Goal: Task Accomplishment & Management: Manage account settings

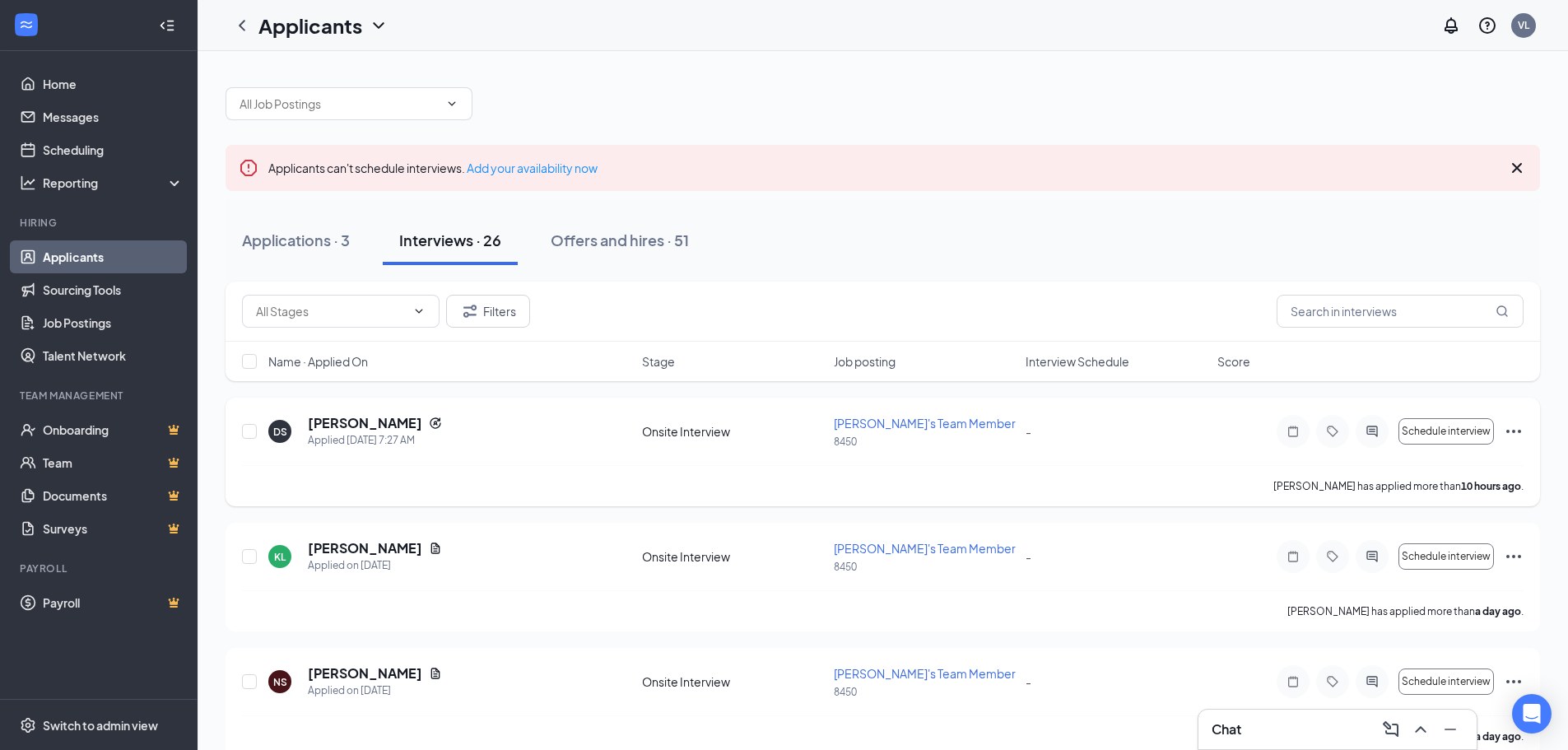
scroll to position [82, 0]
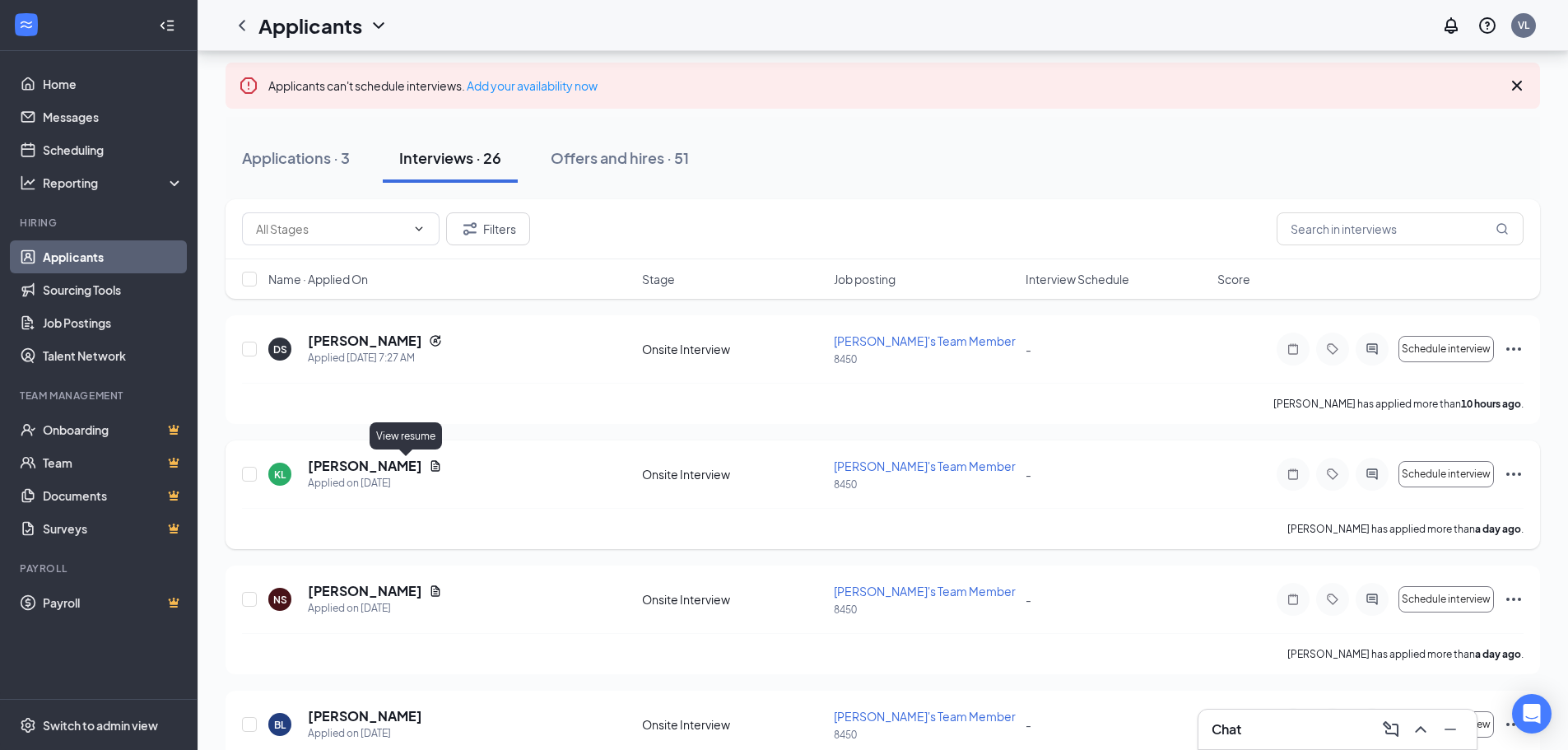
click at [428, 463] on icon "Document" at bounding box center [435, 466] width 13 height 13
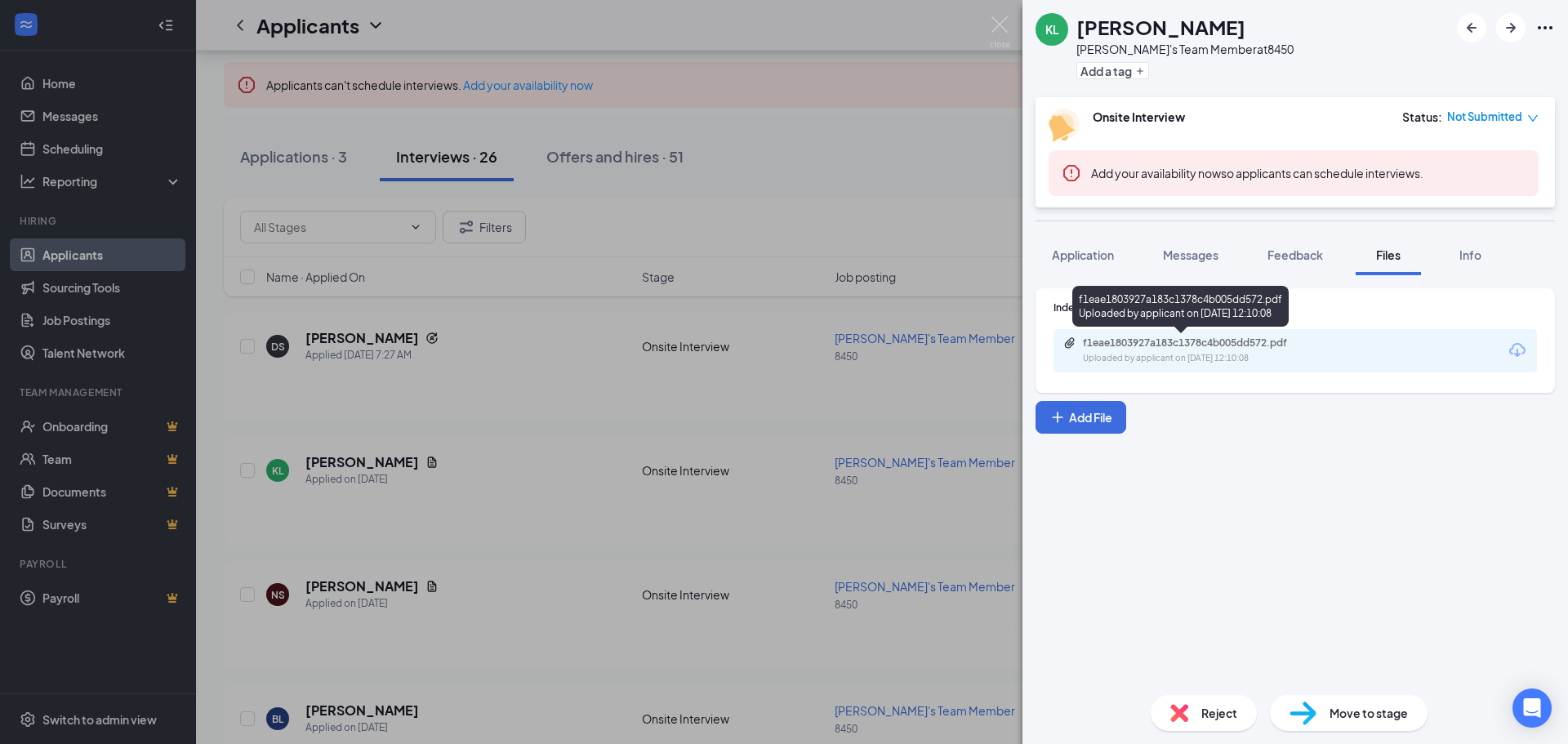
click at [1203, 339] on div "f1eae1803927a183c1378c4b005dd572.pdf" at bounding box center [1197, 343] width 229 height 13
click at [481, 312] on div "KL [PERSON_NAME]'s Team Member at 8450 Add a tag Onsite Interview Status : Not …" at bounding box center [784, 372] width 1568 height 744
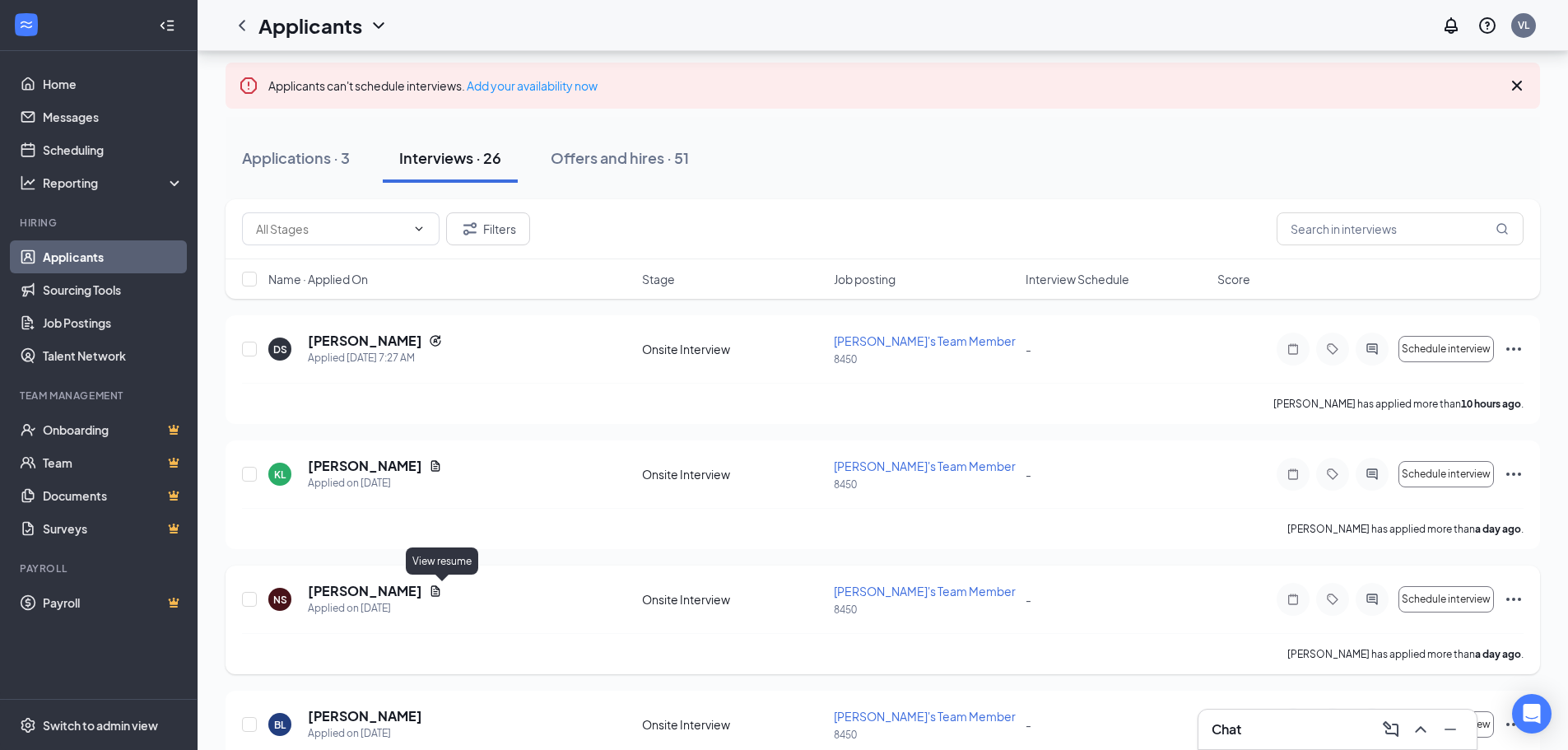
click at [439, 591] on icon "Document" at bounding box center [436, 590] width 9 height 10
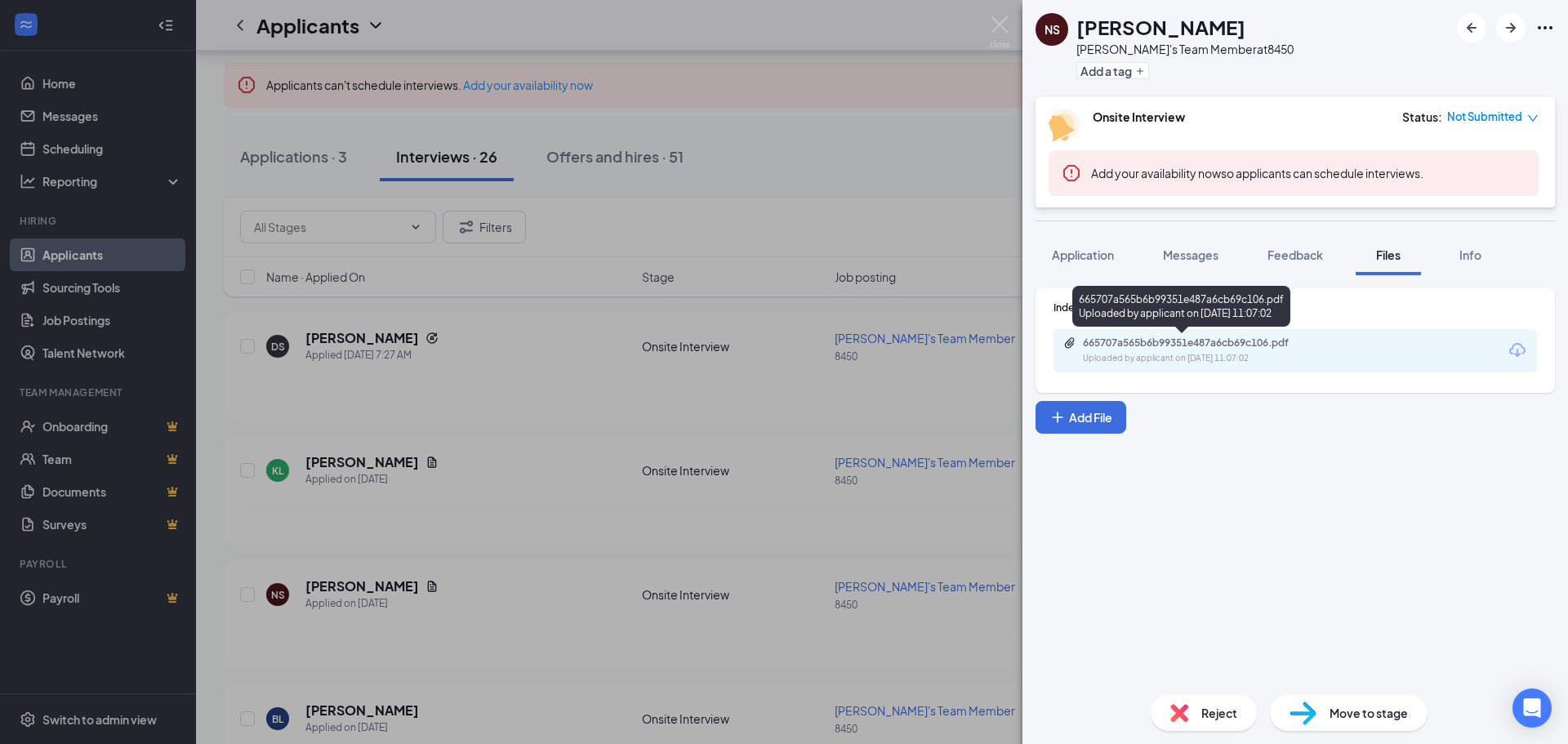
click at [1175, 344] on div "665707a565b6b99351e487a6cb69c106.pdf" at bounding box center [1197, 343] width 229 height 13
click at [403, 236] on div "NS [PERSON_NAME] [PERSON_NAME]'s Team Member at 8450 Add a tag Onsite Interview…" at bounding box center [784, 372] width 1568 height 744
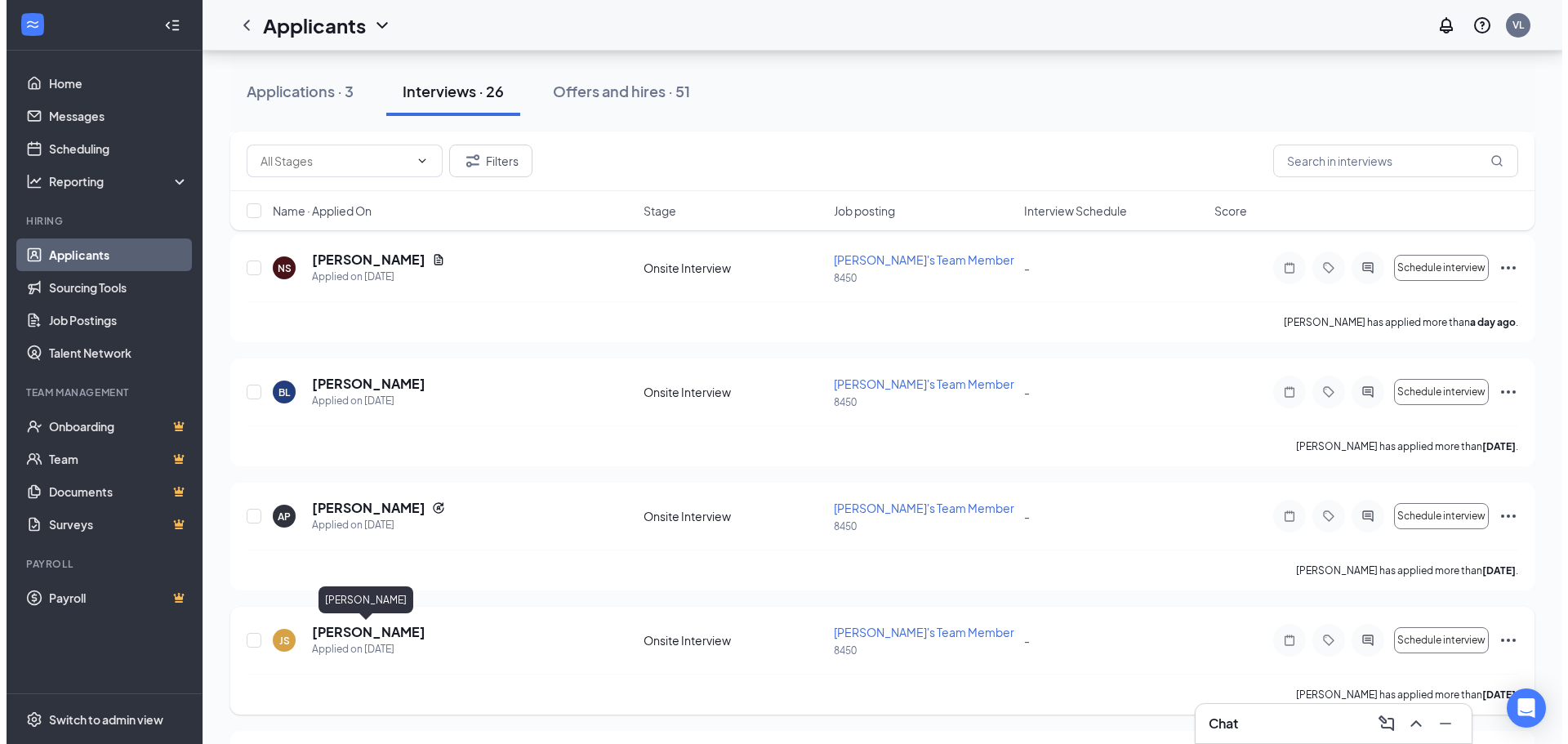
scroll to position [572, 0]
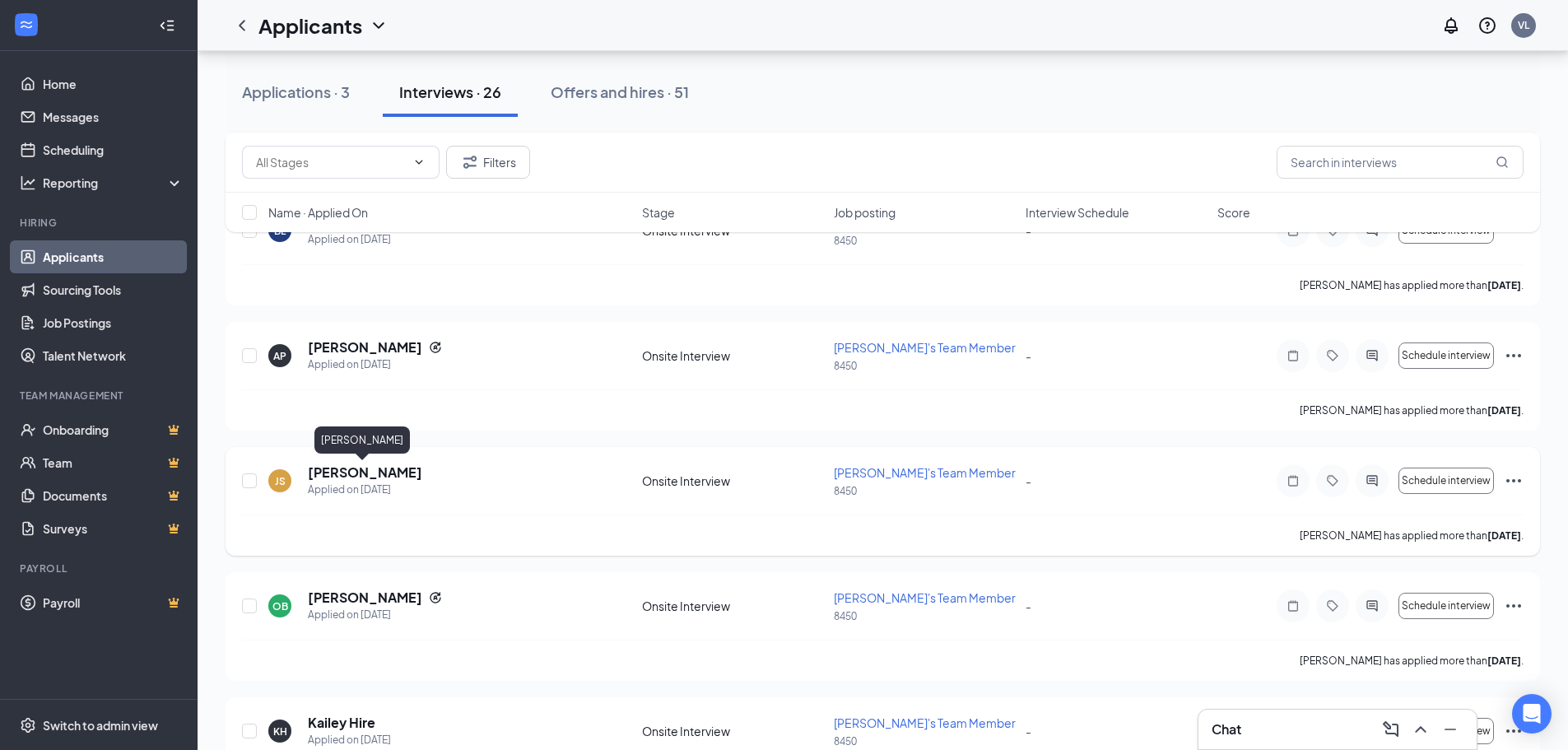
click at [374, 478] on h5 "[PERSON_NAME]" at bounding box center [365, 472] width 114 height 18
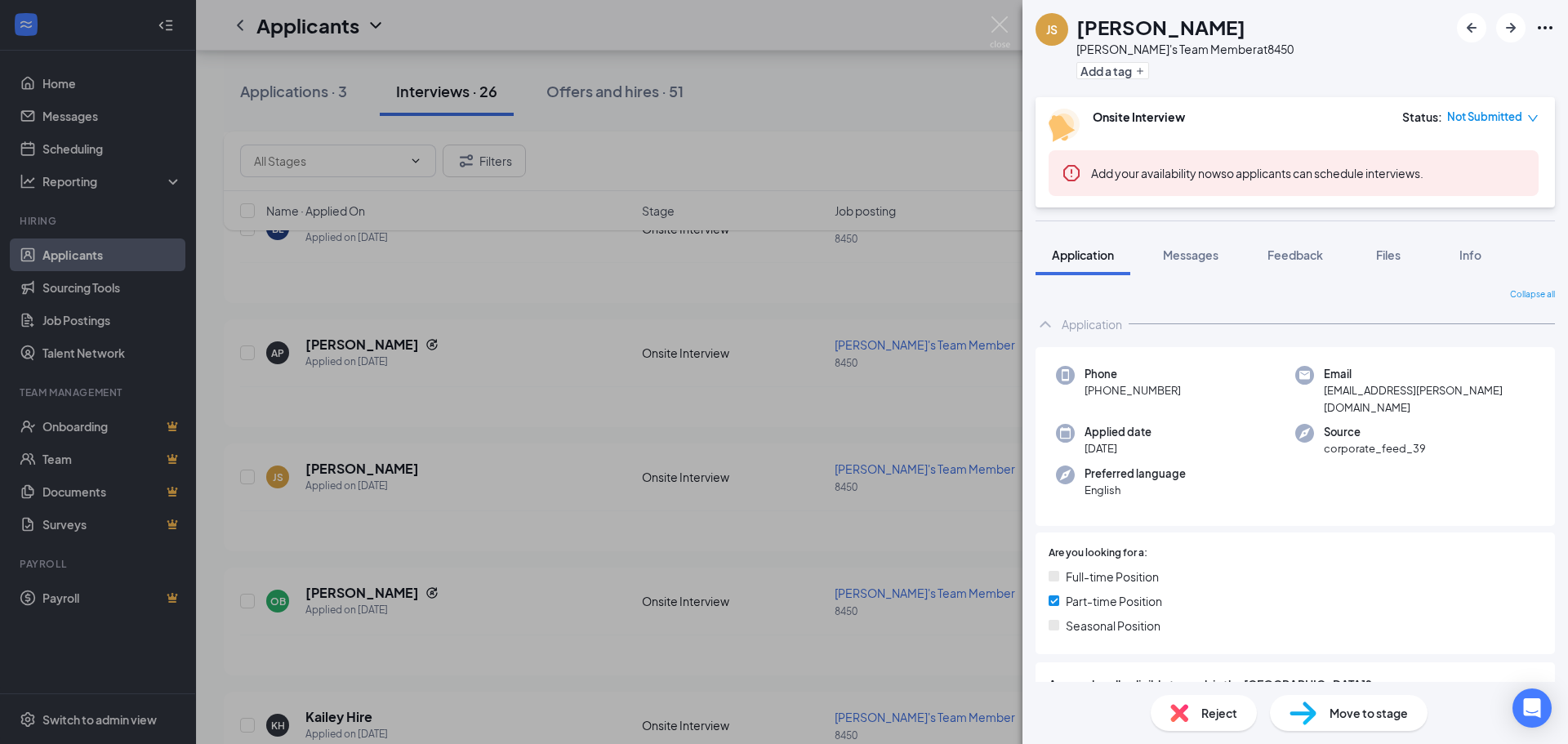
click at [990, 439] on div "JS [PERSON_NAME] [PERSON_NAME]'s Team Member at 8450 Add a tag Onsite Interview…" at bounding box center [784, 372] width 1568 height 744
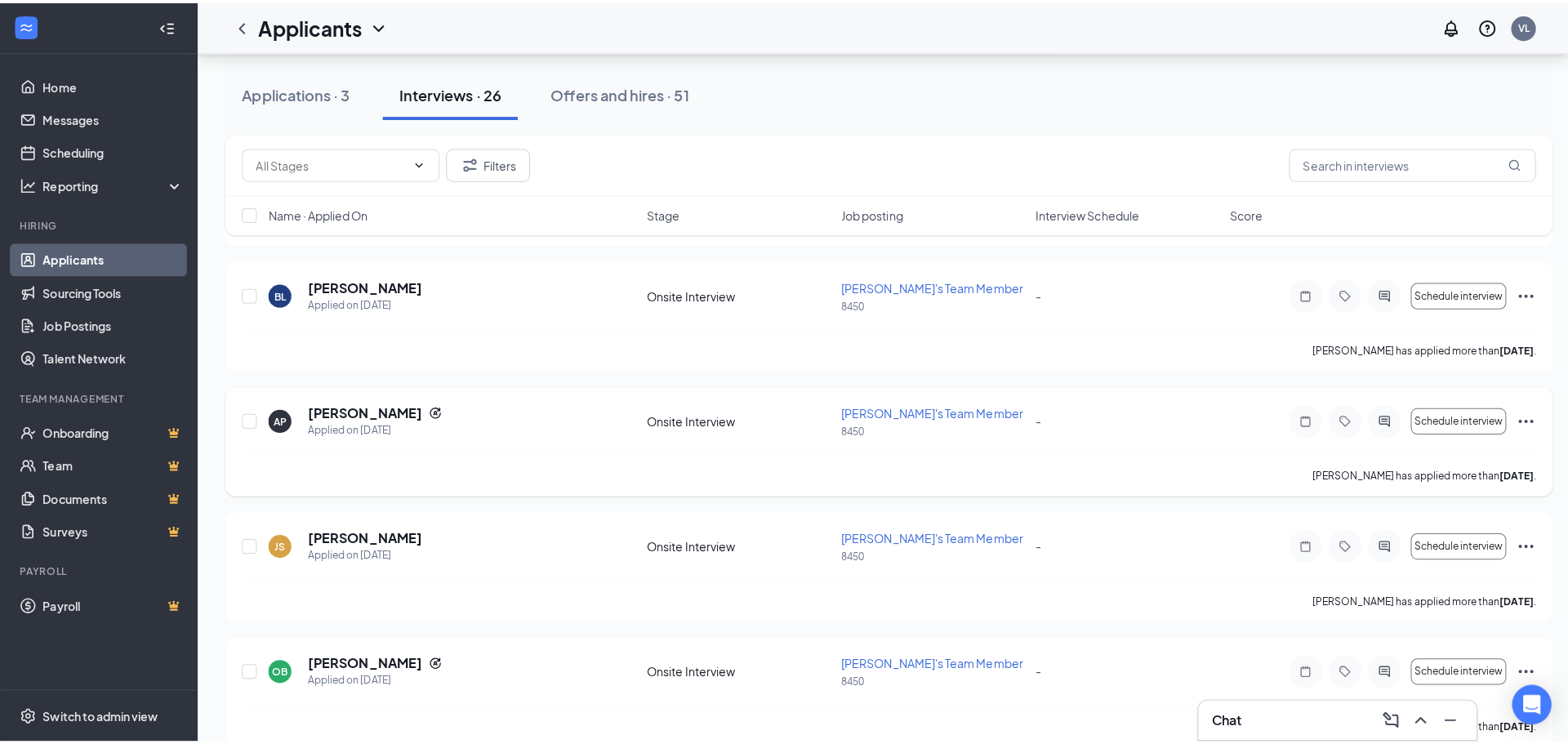
scroll to position [408, 0]
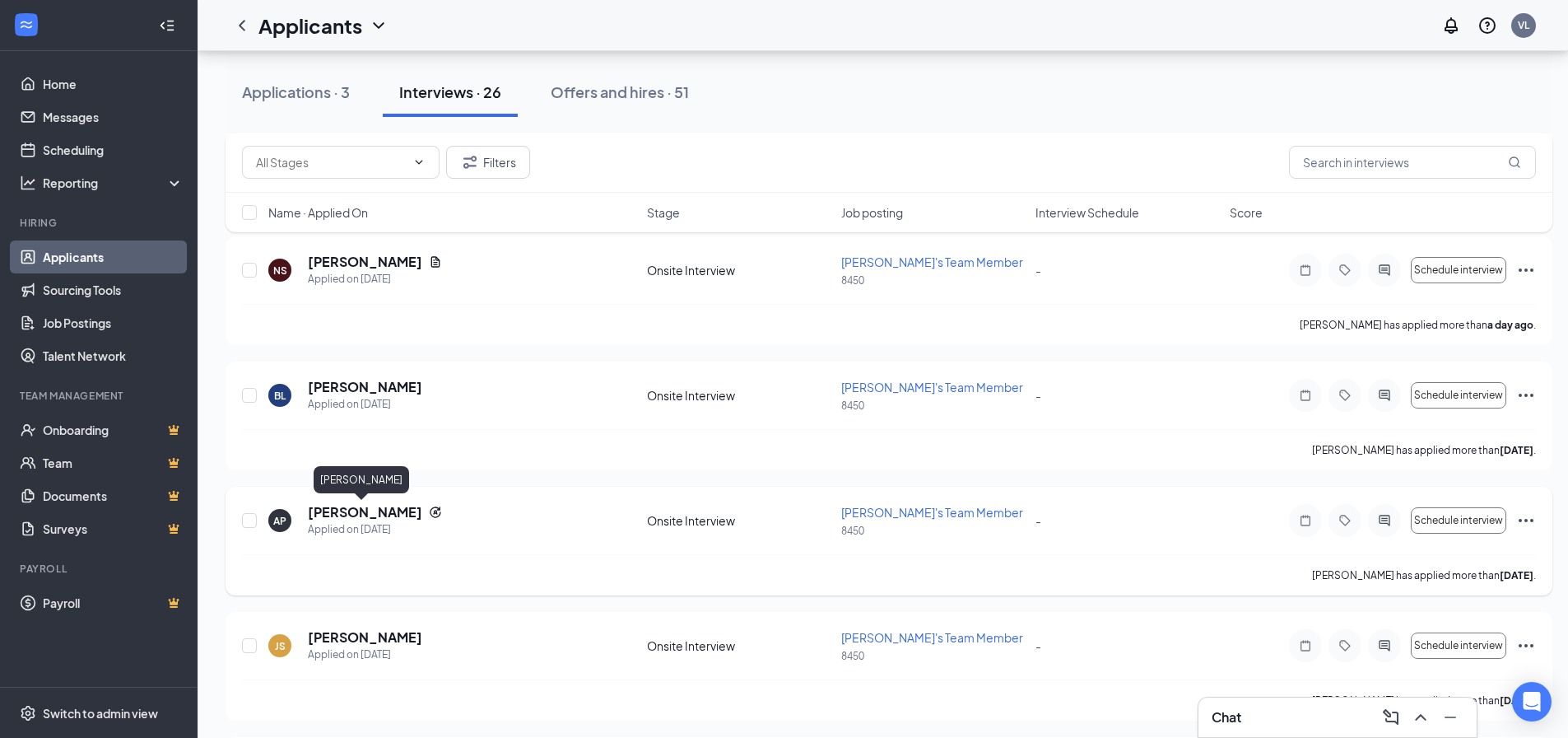
click at [366, 514] on h5 "[PERSON_NAME]" at bounding box center [365, 512] width 114 height 18
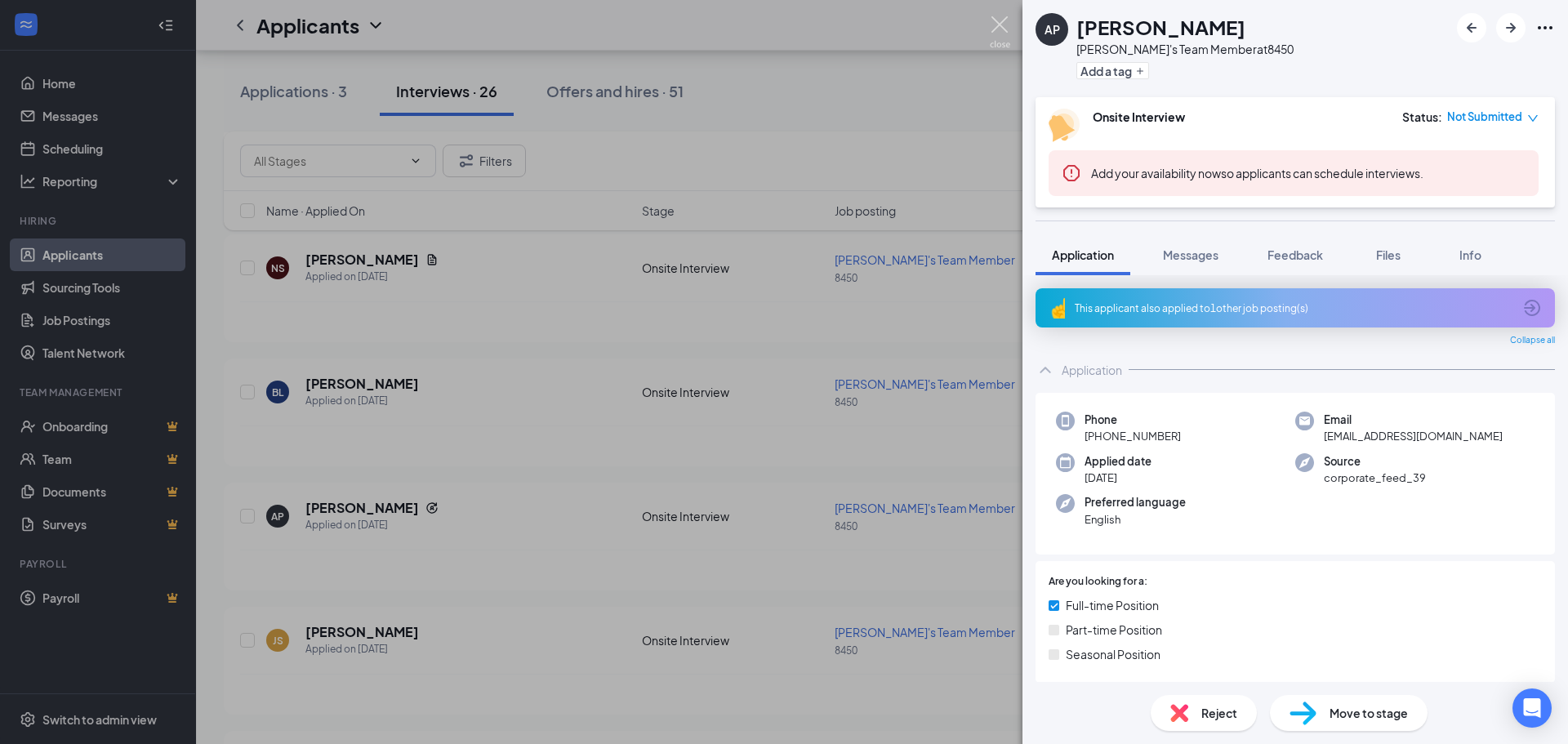
click at [991, 33] on img at bounding box center [1000, 33] width 20 height 32
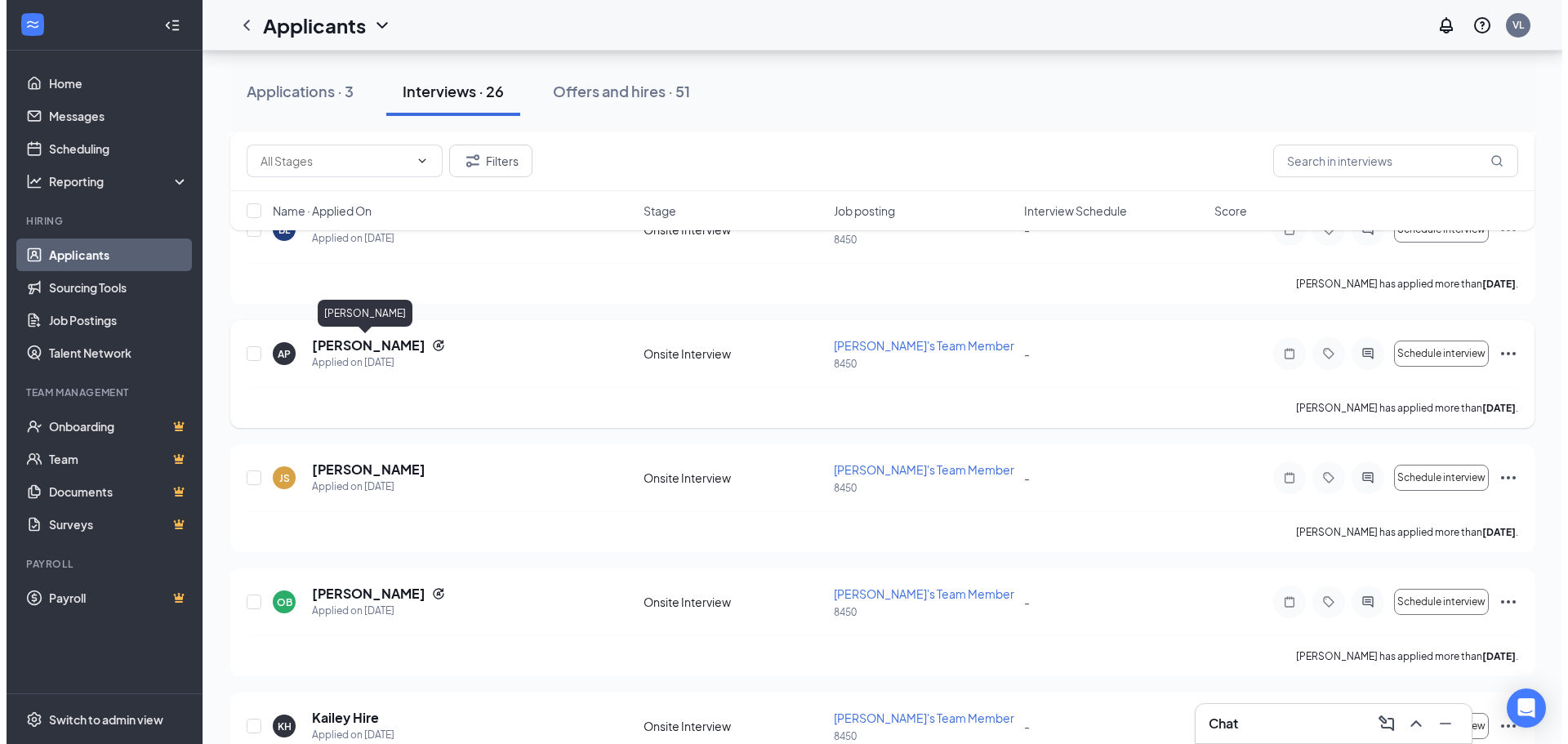
scroll to position [572, 0]
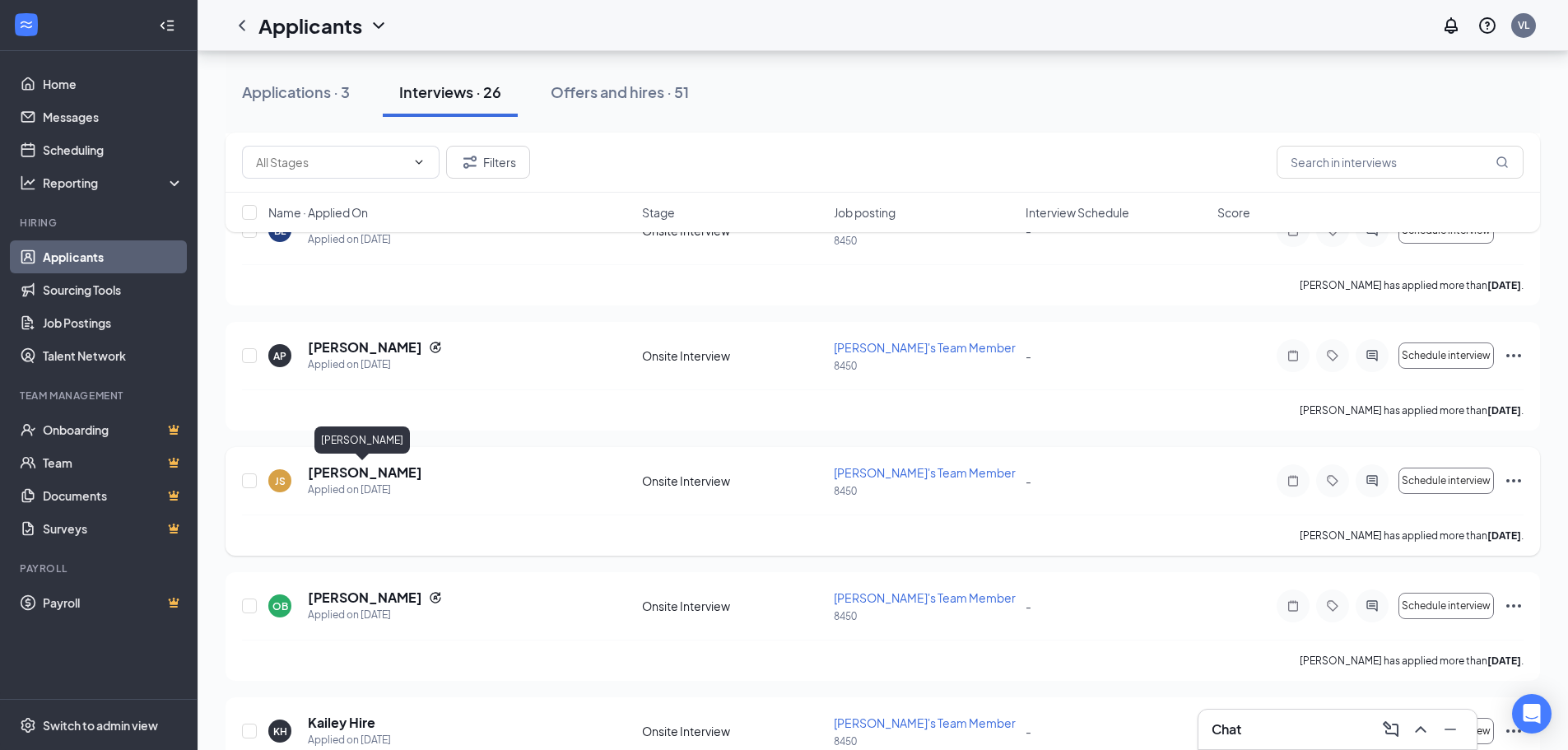
click at [364, 477] on h5 "[PERSON_NAME]" at bounding box center [365, 472] width 114 height 18
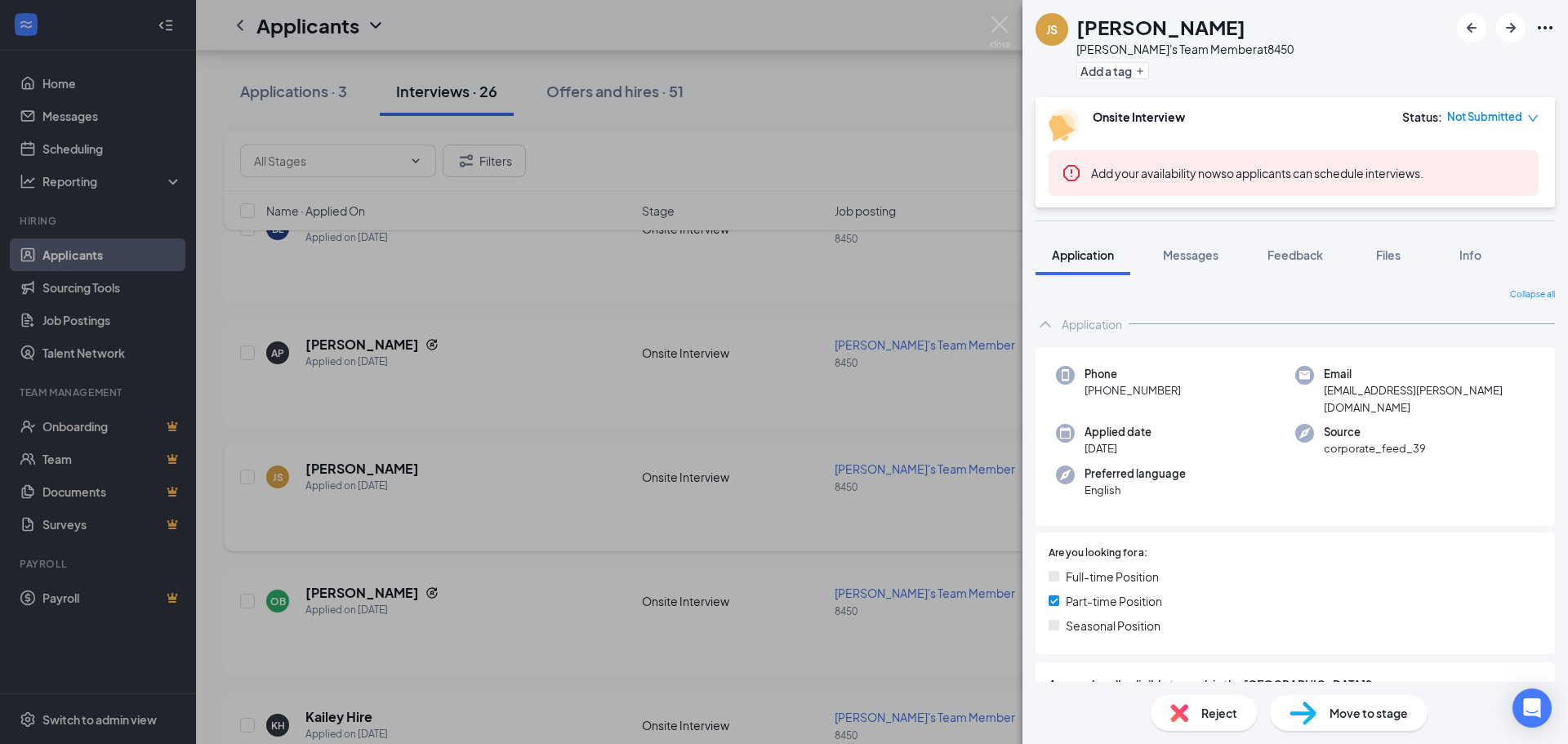
click at [755, 525] on div "JS [PERSON_NAME] [PERSON_NAME]'s Team Member at 8450 Add a tag Onsite Interview…" at bounding box center [784, 372] width 1568 height 744
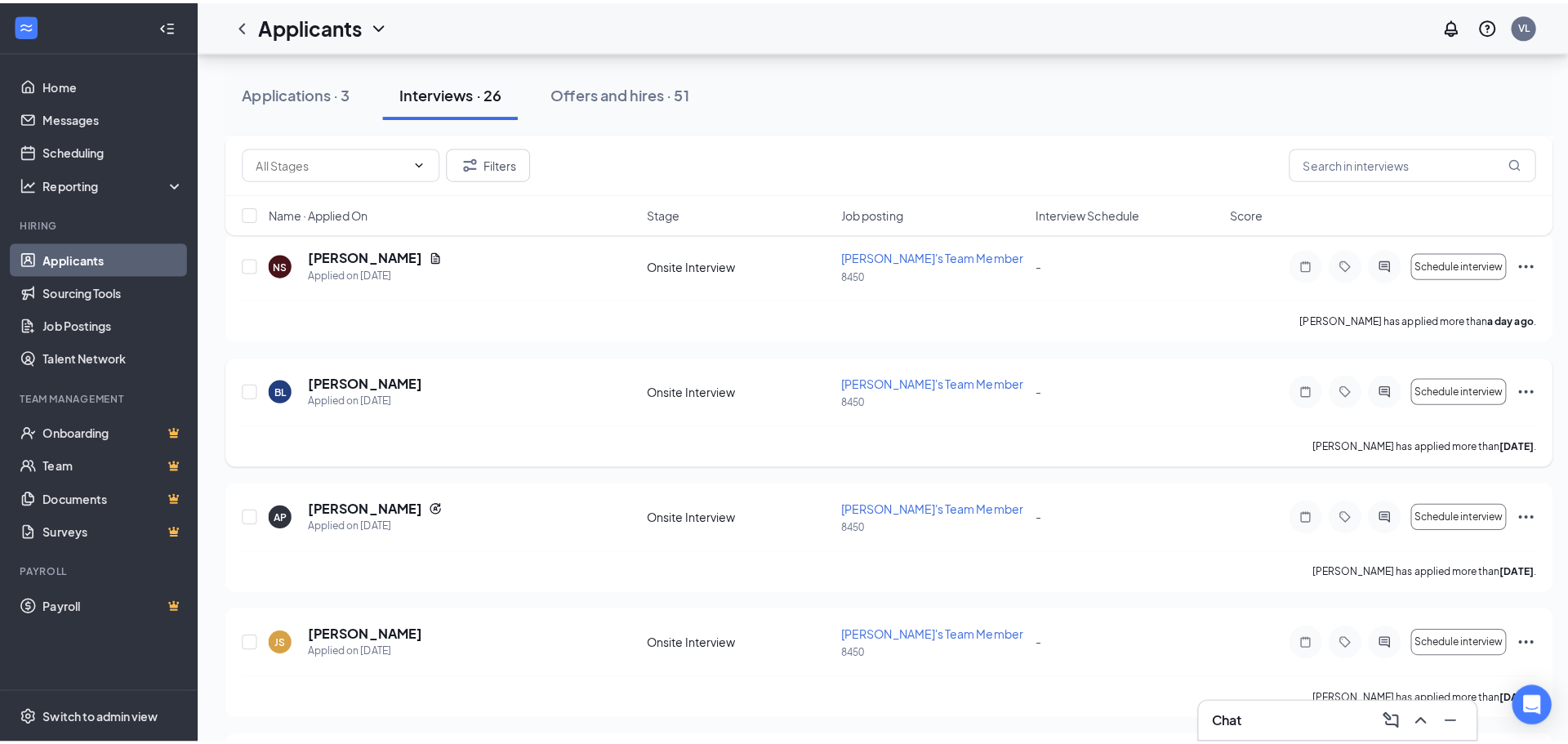
scroll to position [408, 0]
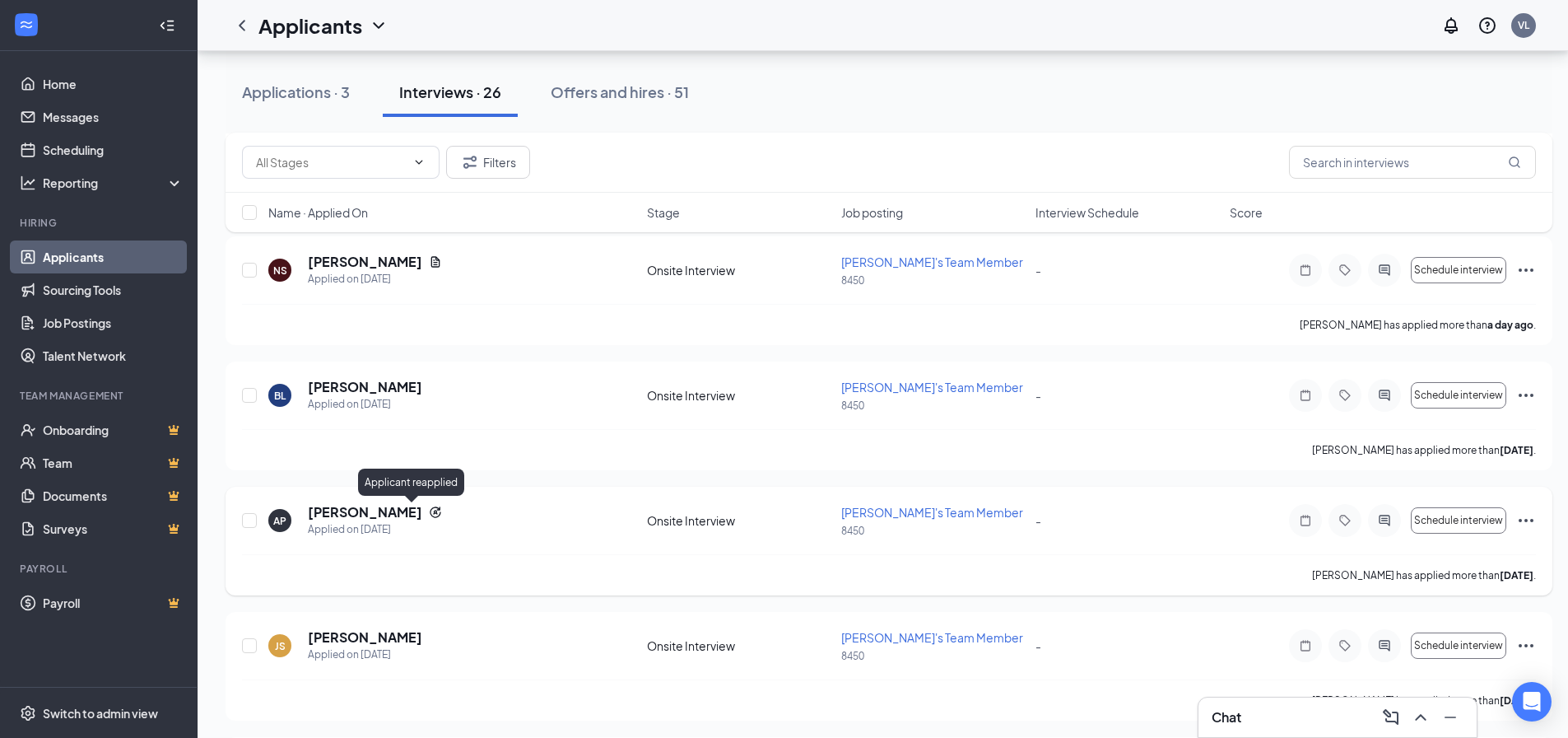
click at [429, 513] on icon "Reapply" at bounding box center [434, 511] width 10 height 10
click at [371, 511] on h5 "[PERSON_NAME]" at bounding box center [365, 512] width 114 height 18
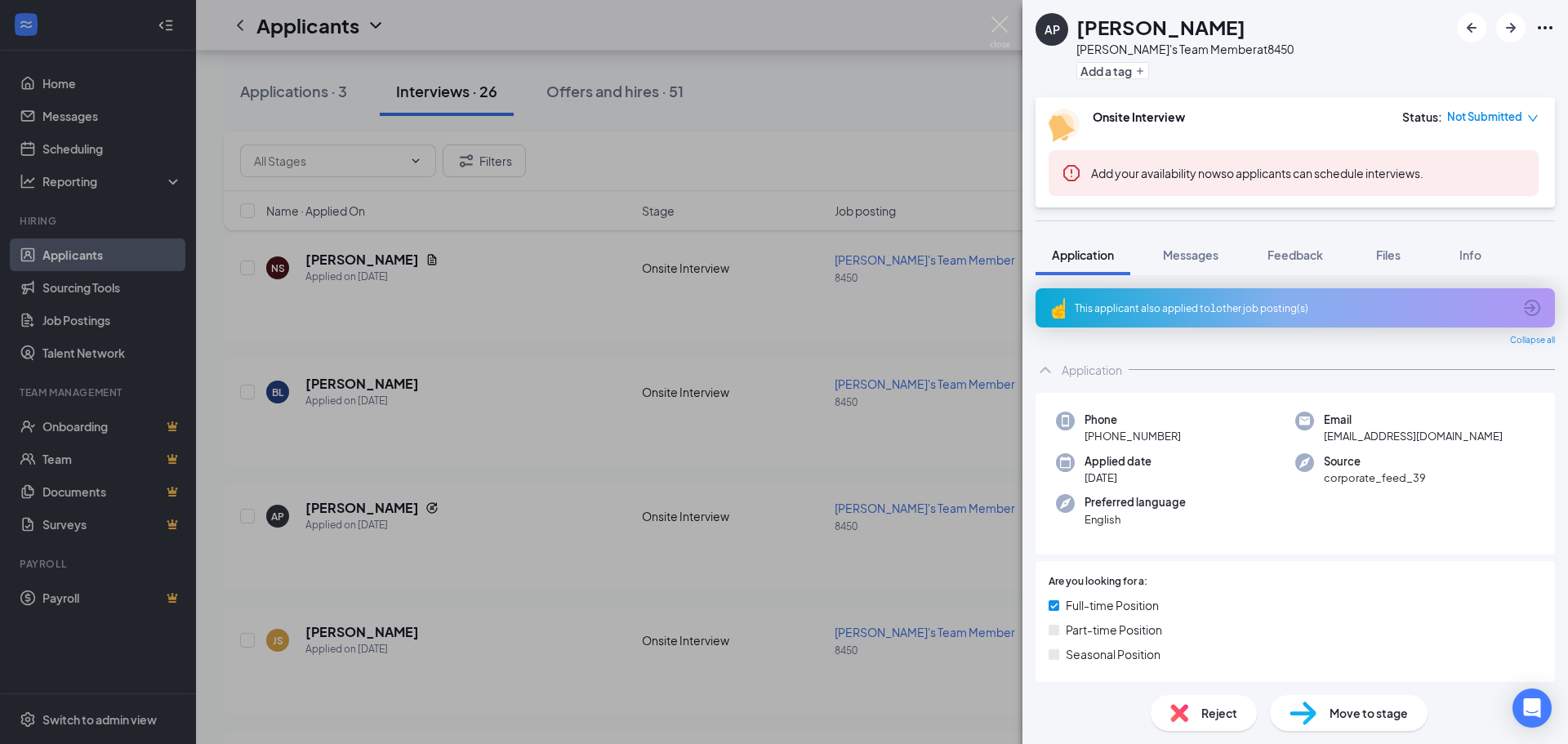
click at [1209, 311] on div "This applicant also applied to 1 other job posting(s)" at bounding box center [1294, 308] width 438 height 14
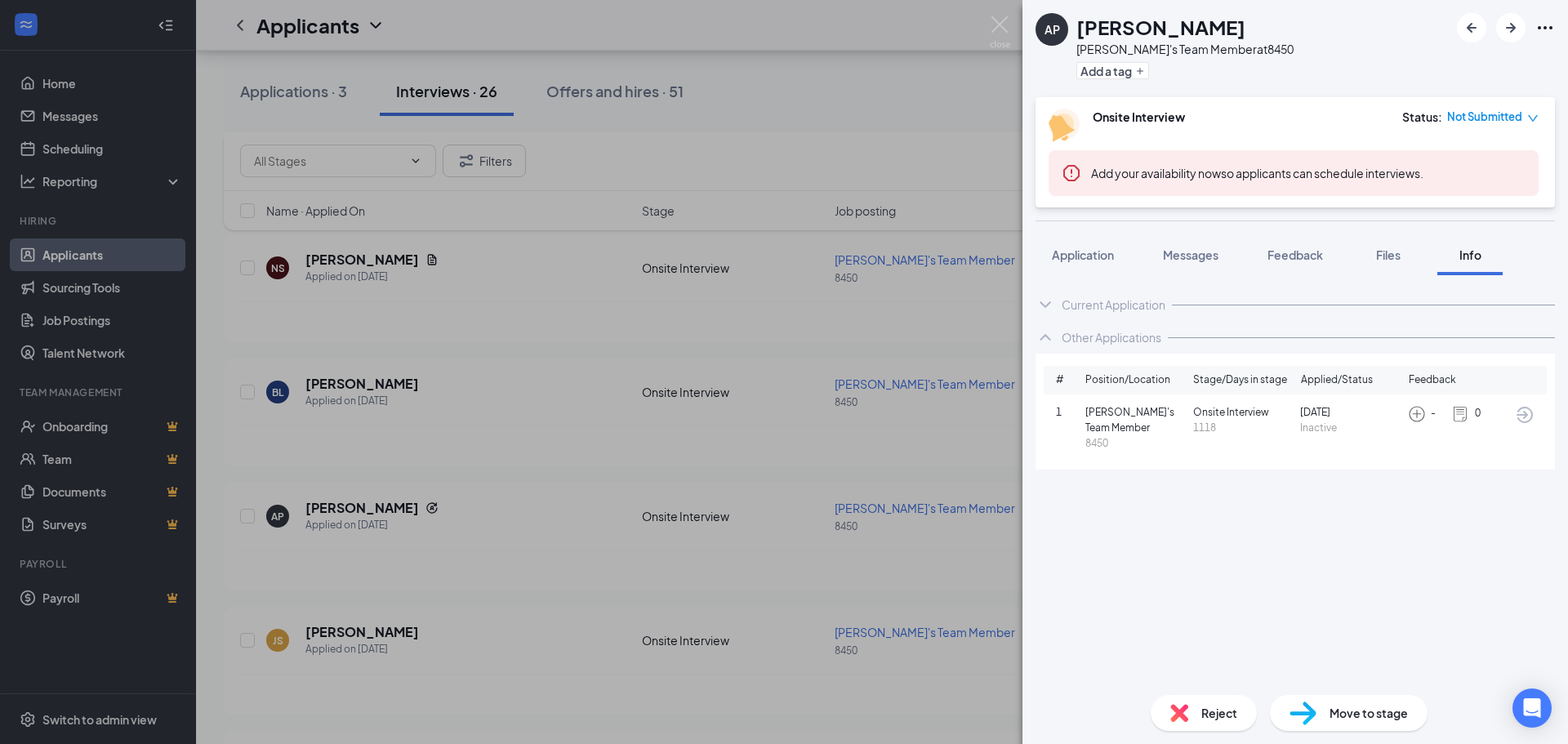
click at [1094, 312] on div "Current Application" at bounding box center [1295, 304] width 519 height 33
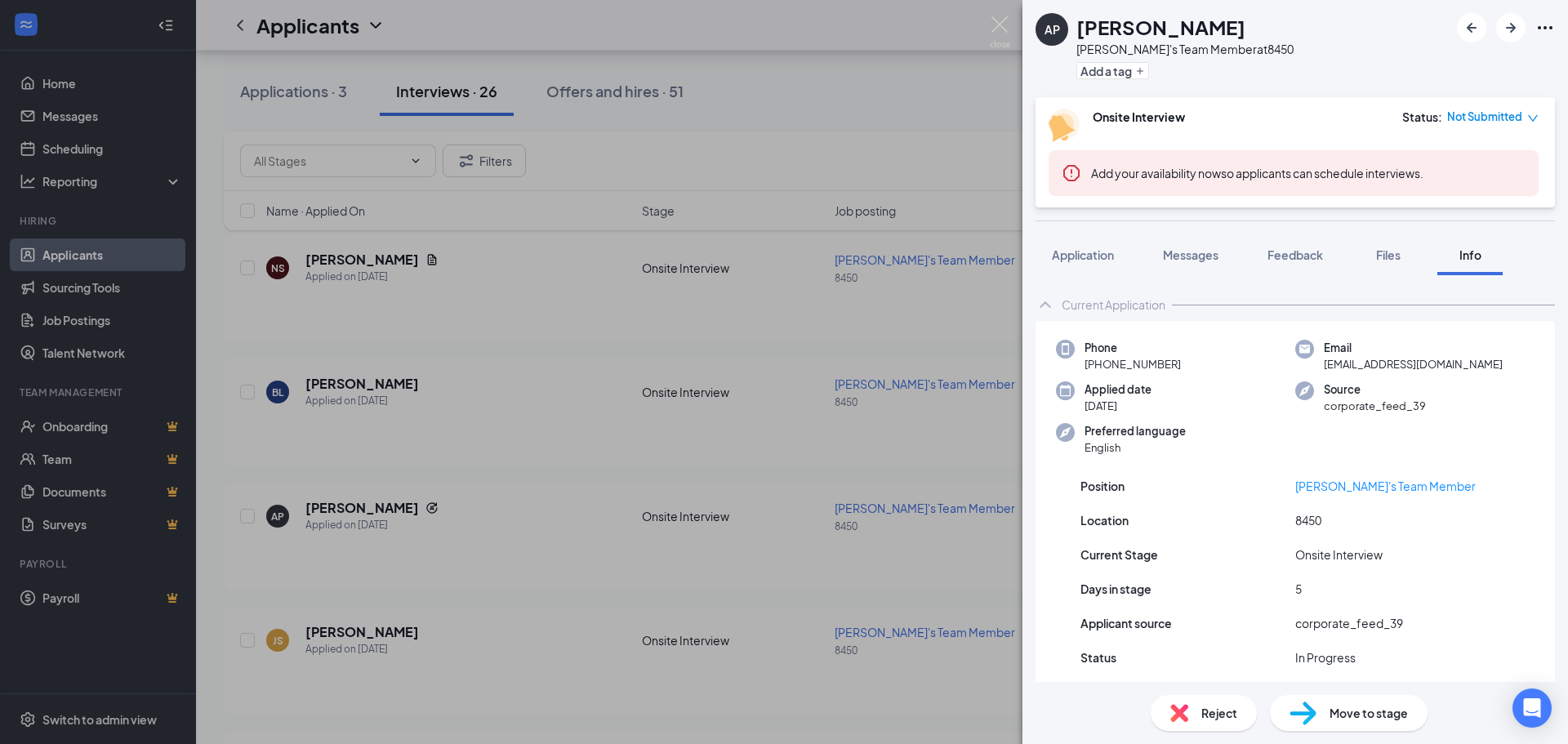
click at [1209, 297] on div "Current Application" at bounding box center [1295, 304] width 519 height 33
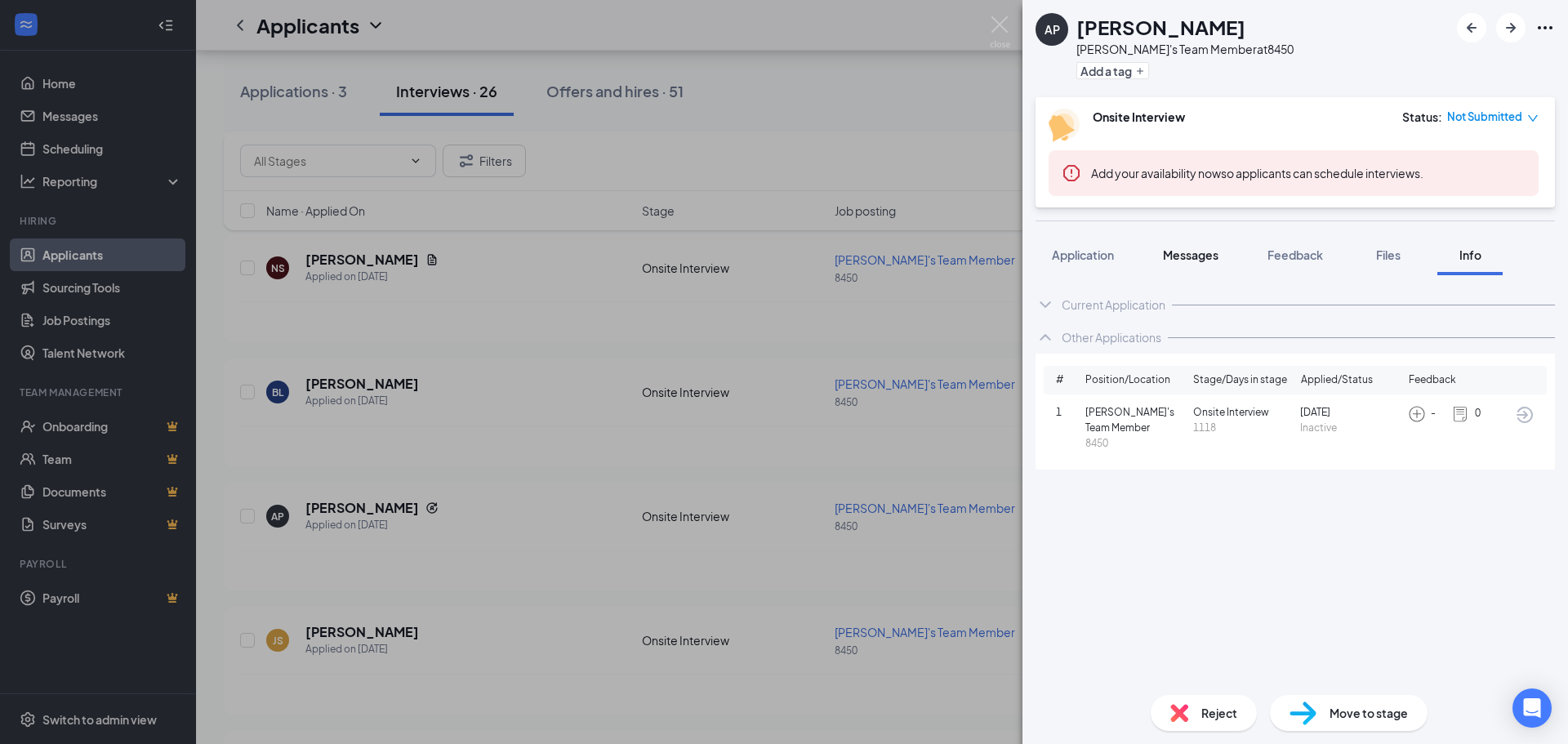
click at [1189, 256] on span "Messages" at bounding box center [1190, 255] width 56 height 15
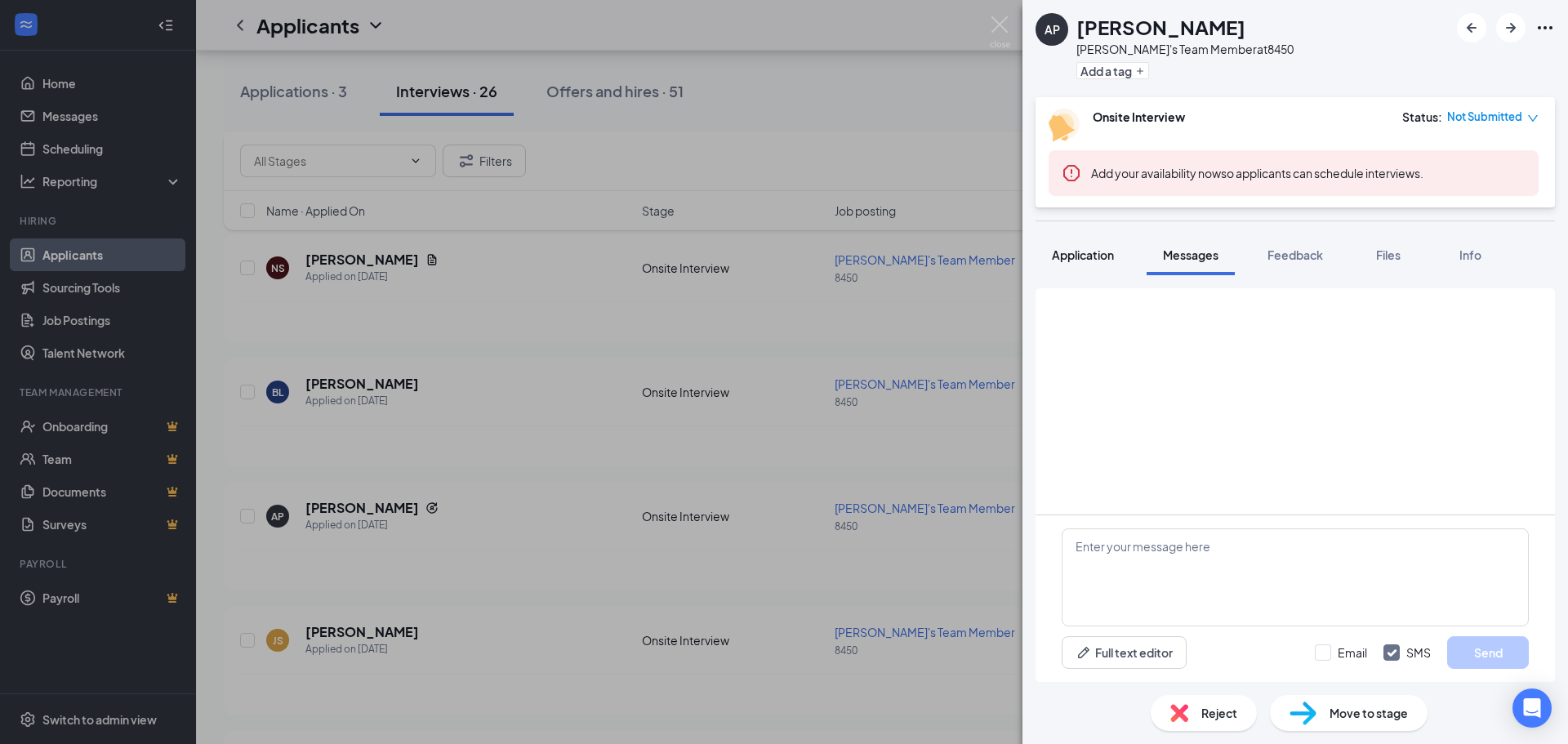
click at [1106, 250] on span "Application" at bounding box center [1083, 255] width 62 height 15
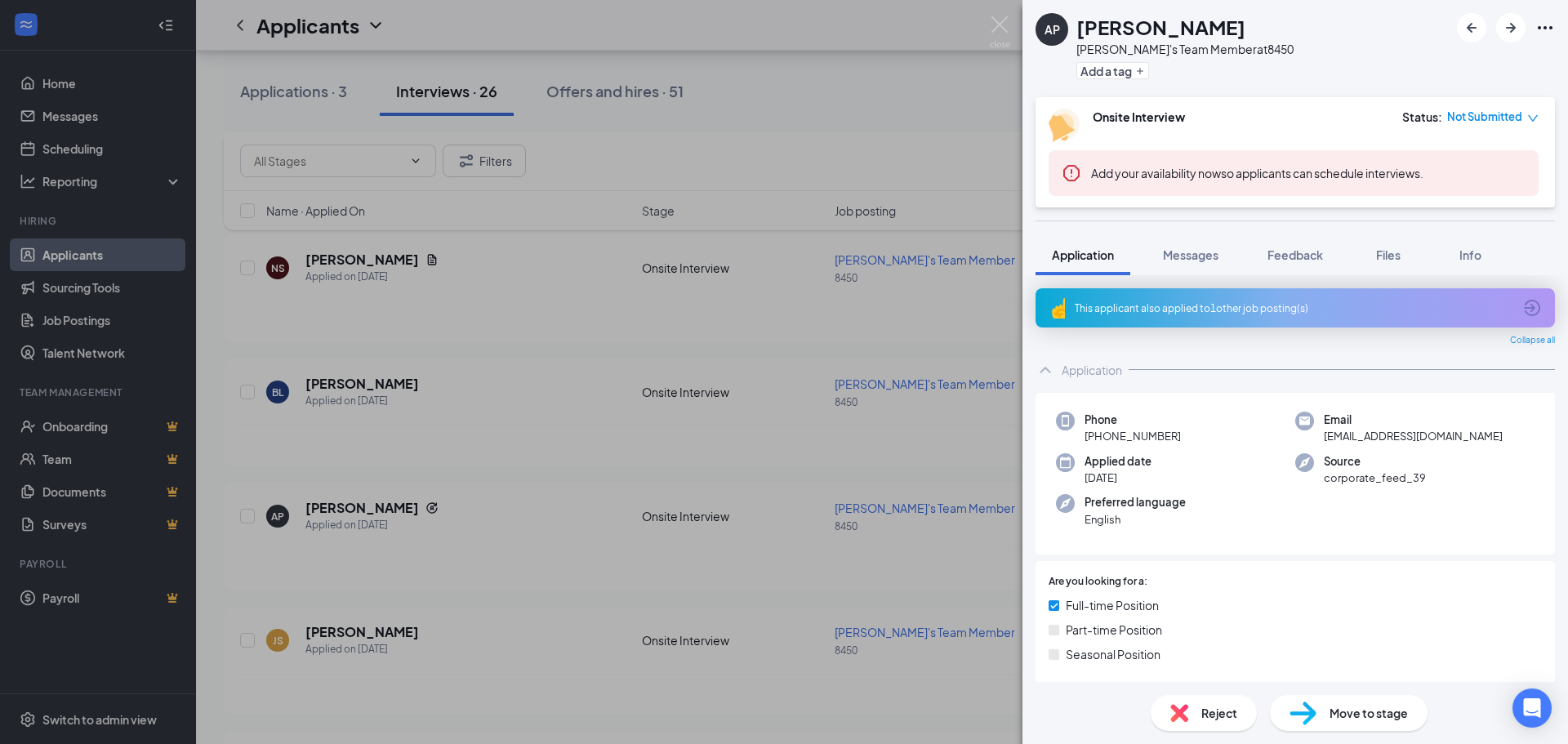
click at [1195, 362] on div "Application" at bounding box center [1295, 369] width 519 height 33
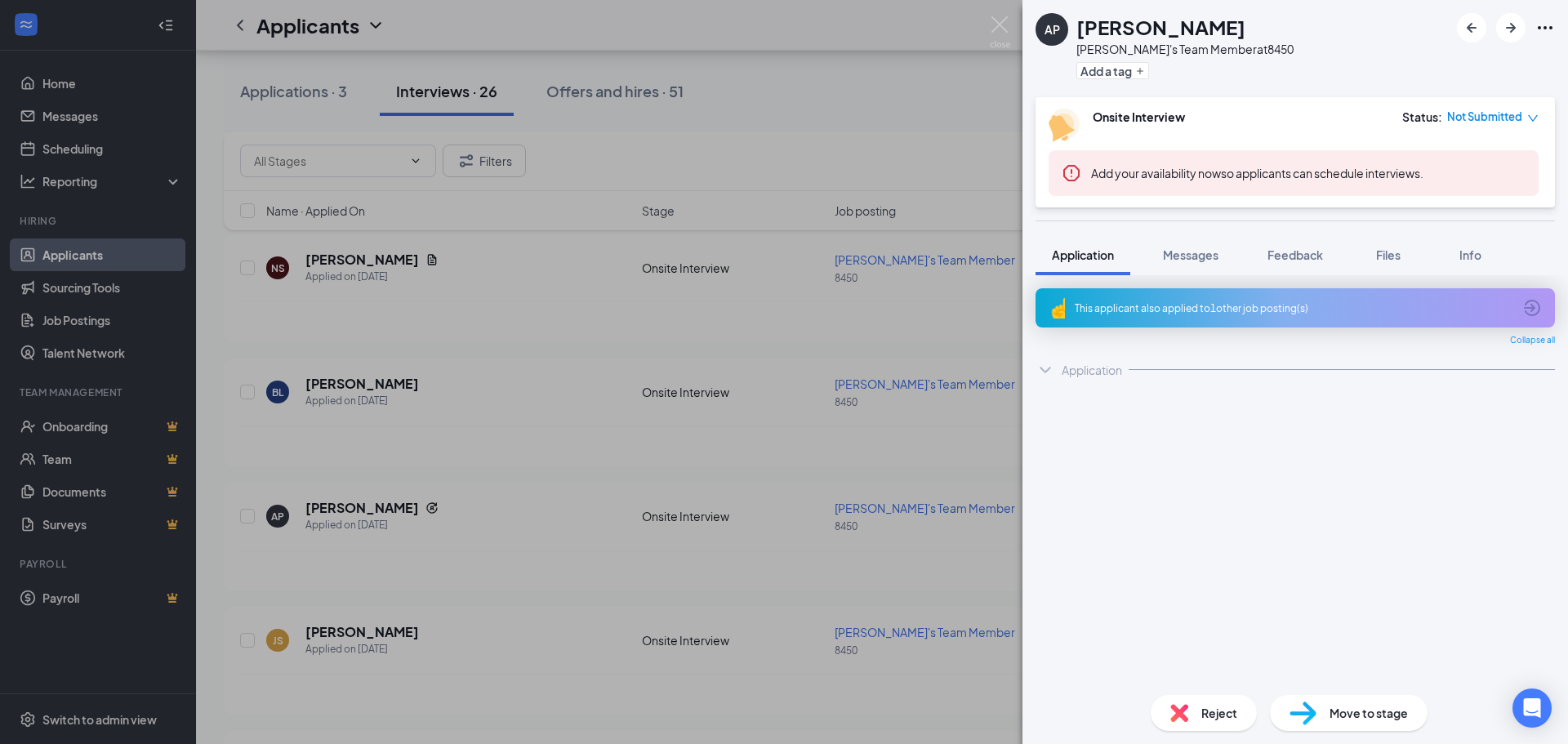
click at [1195, 362] on div "Application" at bounding box center [1295, 369] width 519 height 33
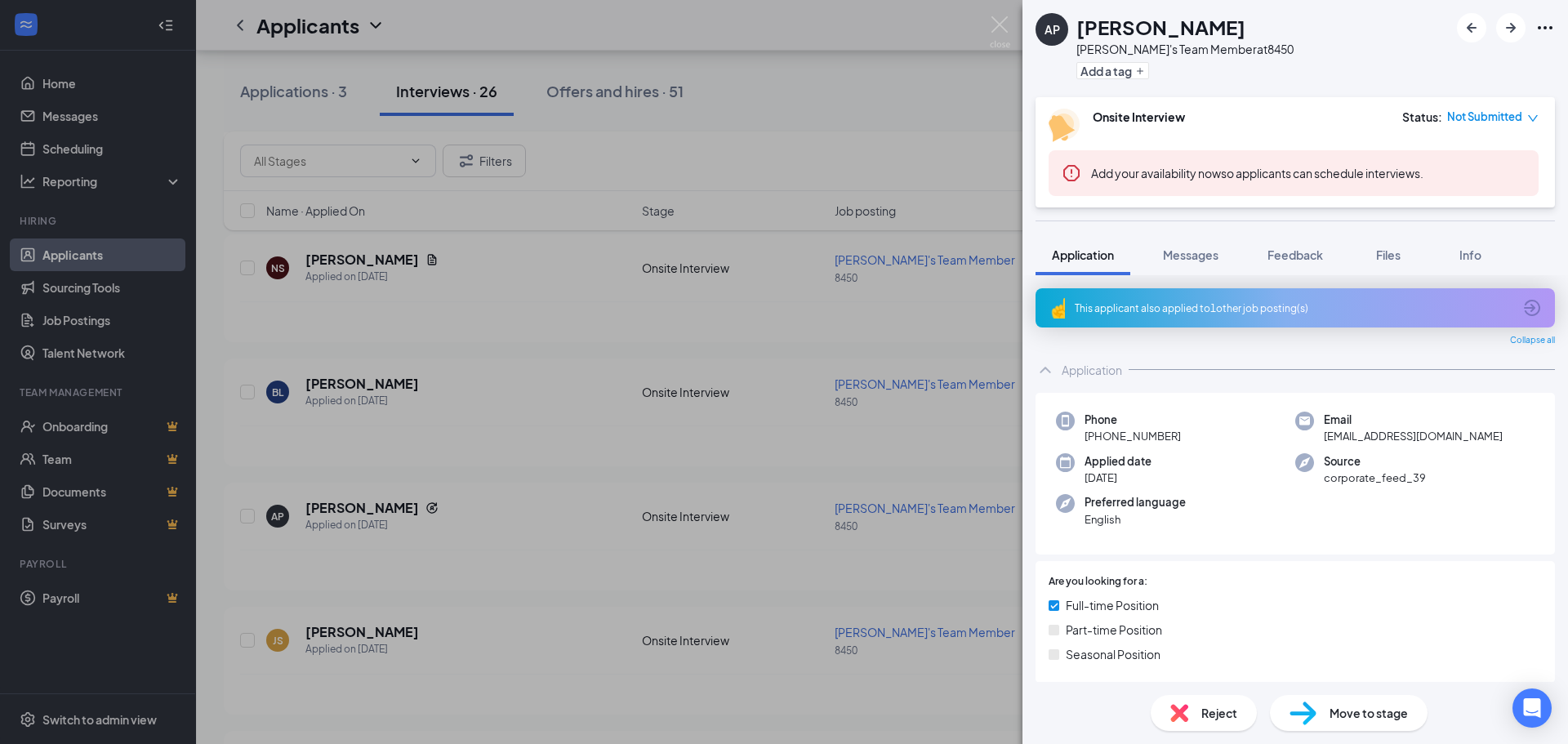
click at [893, 136] on div "AP [PERSON_NAME] [PERSON_NAME]'s Team Member at 8450 Add a tag Onsite Interview…" at bounding box center [784, 372] width 1568 height 744
